Goal: Browse casually: Explore the website without a specific task or goal

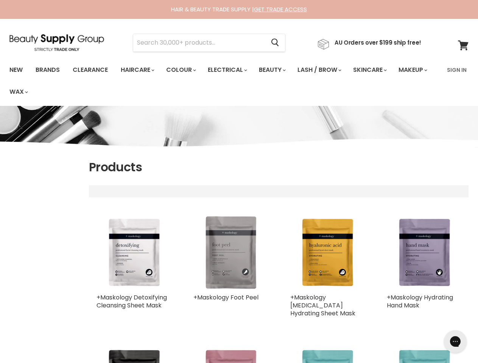
select select "title-ascending"
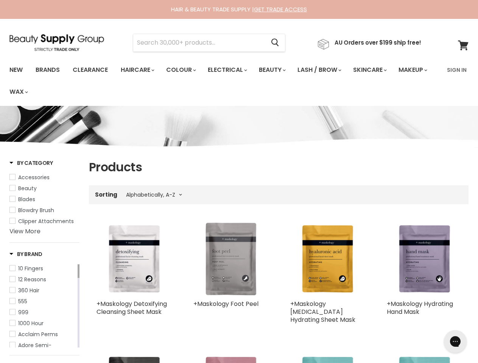
click at [201, 43] on input "Search" at bounding box center [199, 42] width 132 height 17
click at [279, 43] on icon "Search" at bounding box center [275, 43] width 8 height 8
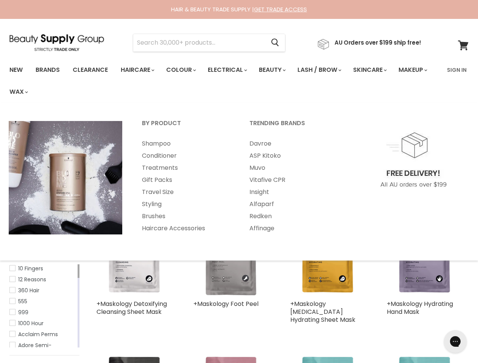
click at [140, 70] on link "Haircare" at bounding box center [137, 70] width 44 height 16
click at [185, 70] on link "Colour" at bounding box center [180, 70] width 40 height 16
click at [232, 70] on link "Electrical" at bounding box center [227, 70] width 50 height 16
click at [278, 70] on link "Beauty" at bounding box center [271, 70] width 37 height 16
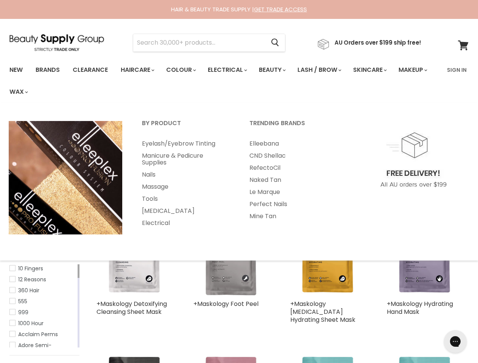
click at [327, 70] on link "Lash / Brow" at bounding box center [319, 70] width 54 height 16
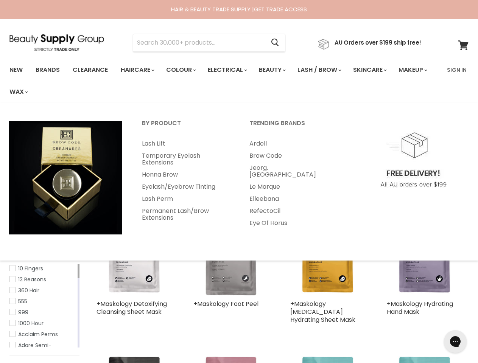
click at [379, 70] on link "Skincare" at bounding box center [369, 70] width 44 height 16
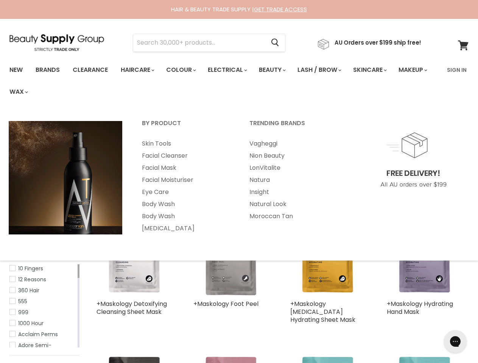
click at [393, 78] on link "Makeup" at bounding box center [412, 70] width 39 height 16
